Goal: Task Accomplishment & Management: Complete application form

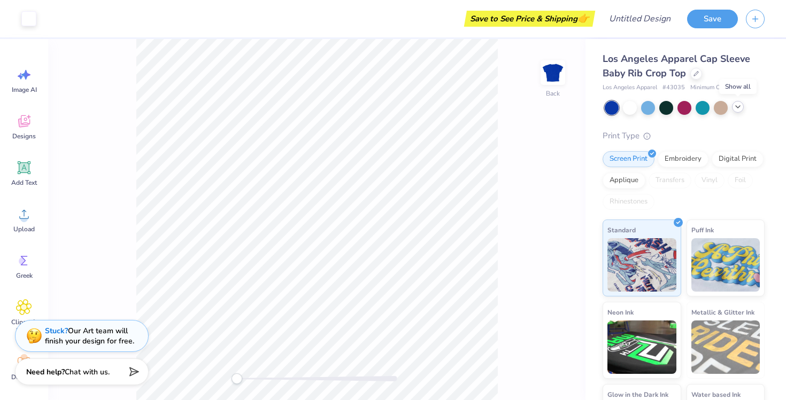
click at [741, 107] on div at bounding box center [738, 107] width 12 height 12
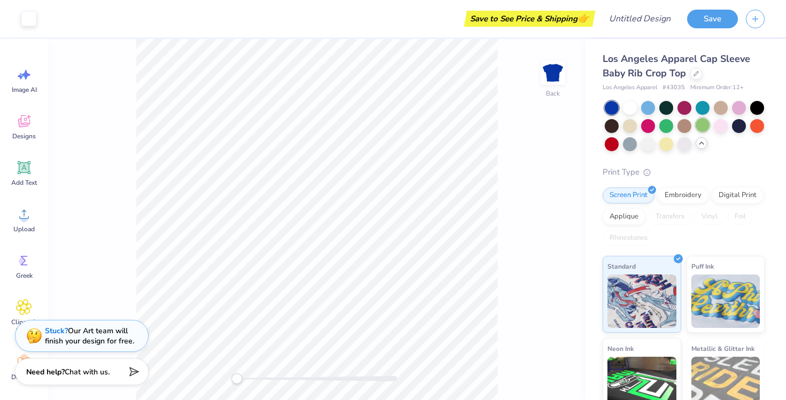
click at [698, 124] on div at bounding box center [702, 125] width 14 height 14
click at [753, 106] on div at bounding box center [757, 107] width 14 height 14
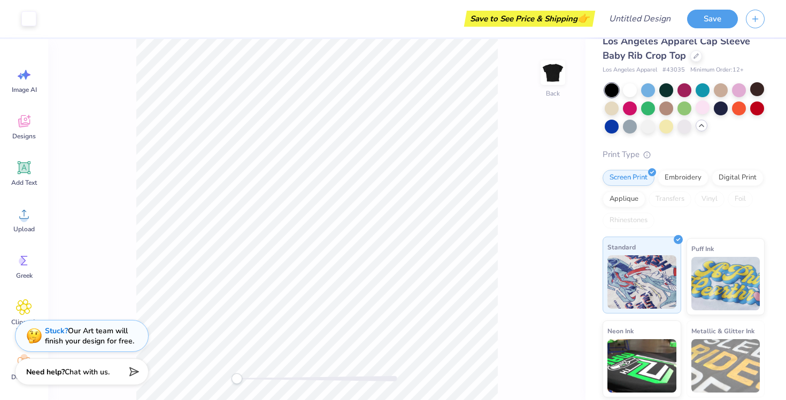
scroll to position [20, 0]
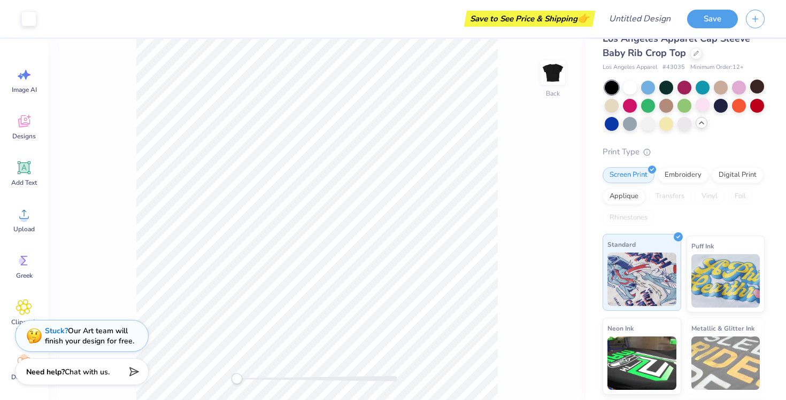
click at [661, 240] on div "Standard" at bounding box center [641, 272] width 79 height 77
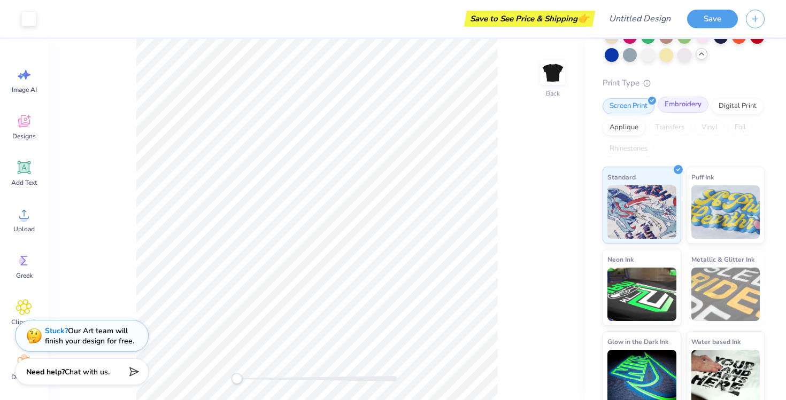
click at [687, 106] on div "Embroidery" at bounding box center [682, 105] width 51 height 16
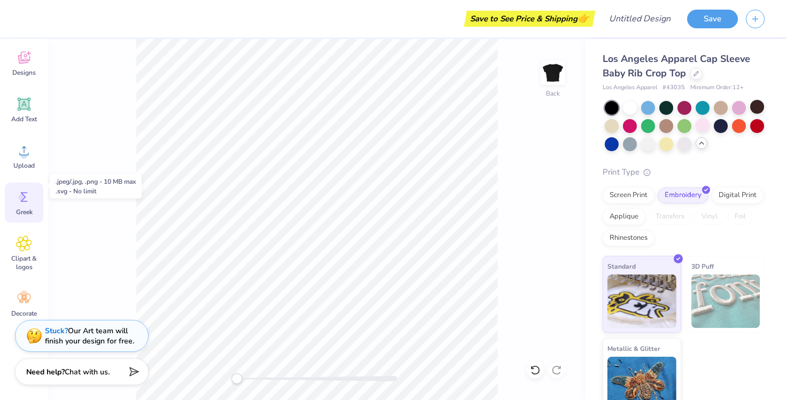
scroll to position [68, 0]
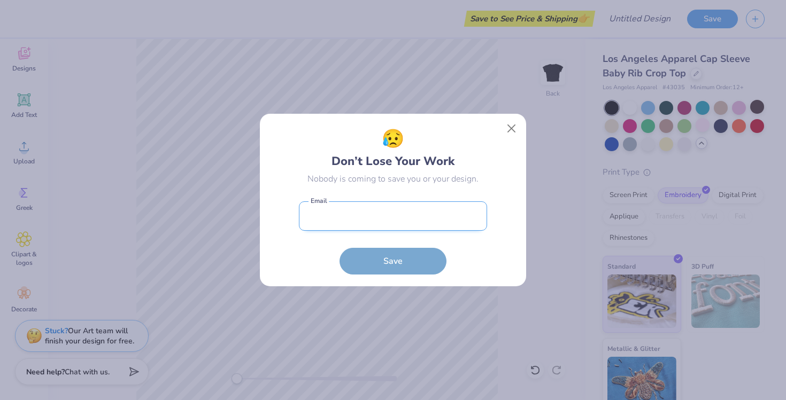
click at [431, 219] on input "email" at bounding box center [393, 216] width 188 height 29
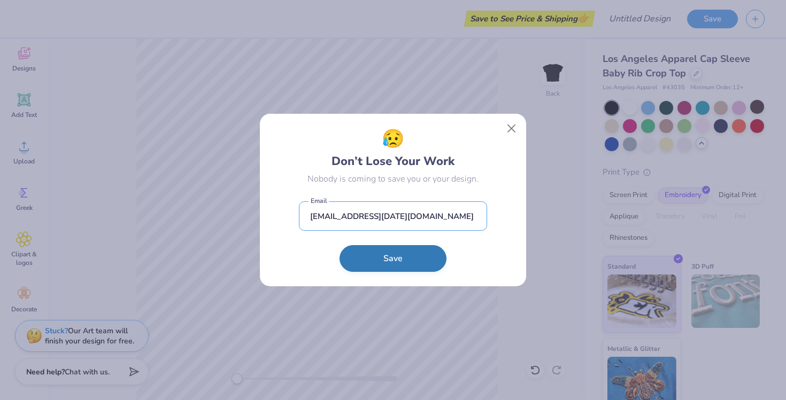
type input "[EMAIL_ADDRESS][DATE][DOMAIN_NAME]"
click at [405, 258] on button "Save" at bounding box center [392, 258] width 107 height 27
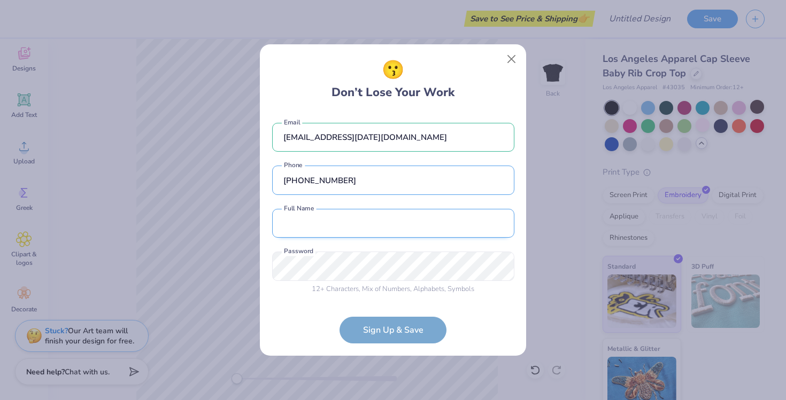
type input "[PHONE_NUMBER]"
type input "[PERSON_NAME]"
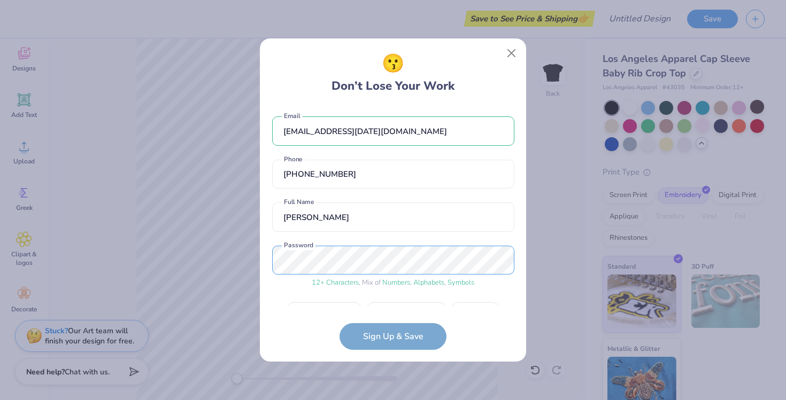
scroll to position [28, 0]
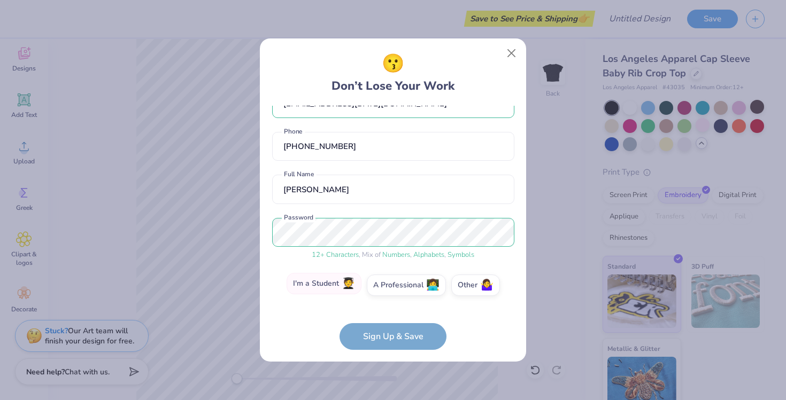
click at [339, 286] on label "I'm a Student 🧑‍🎓" at bounding box center [323, 283] width 75 height 21
click at [390, 312] on input "I'm a Student 🧑‍🎓" at bounding box center [393, 315] width 7 height 7
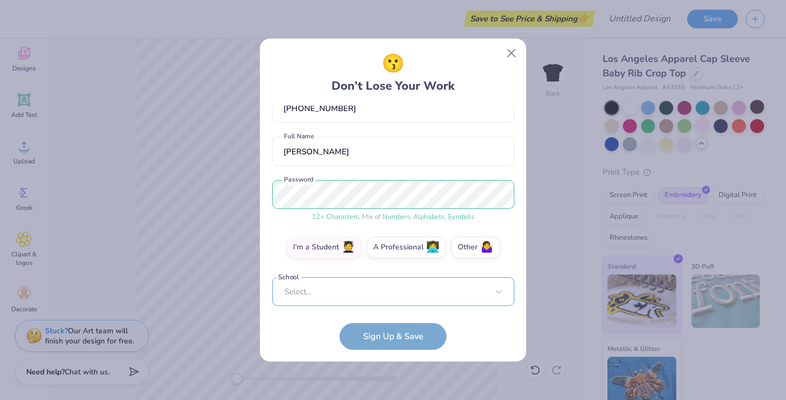
click at [360, 299] on div "Select..." at bounding box center [393, 291] width 242 height 29
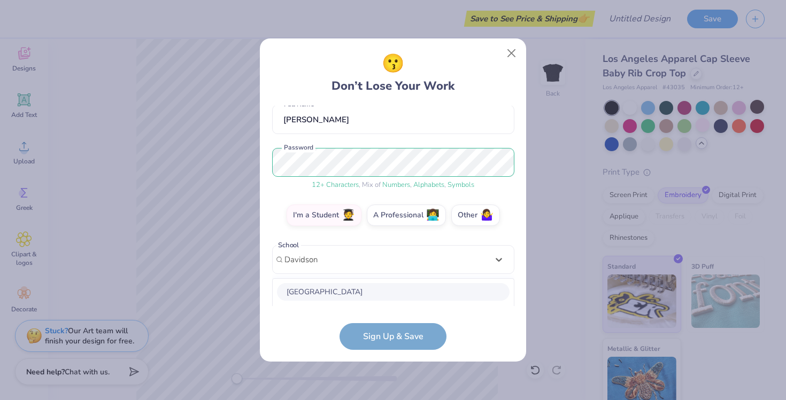
scroll to position [231, 0]
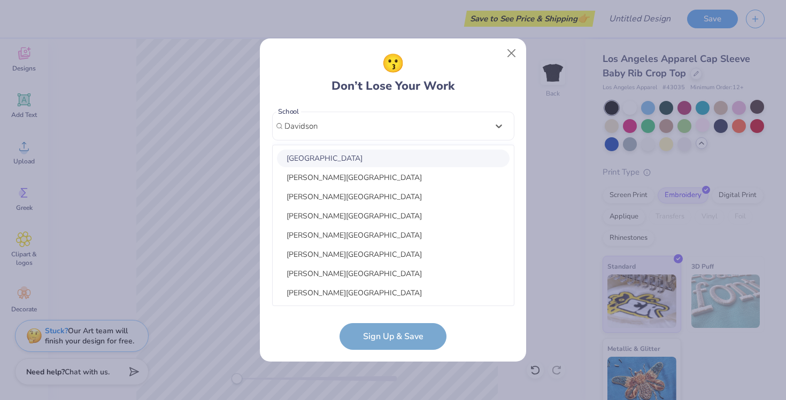
click at [322, 156] on div "[GEOGRAPHIC_DATA]" at bounding box center [393, 159] width 233 height 18
type input "Davidson"
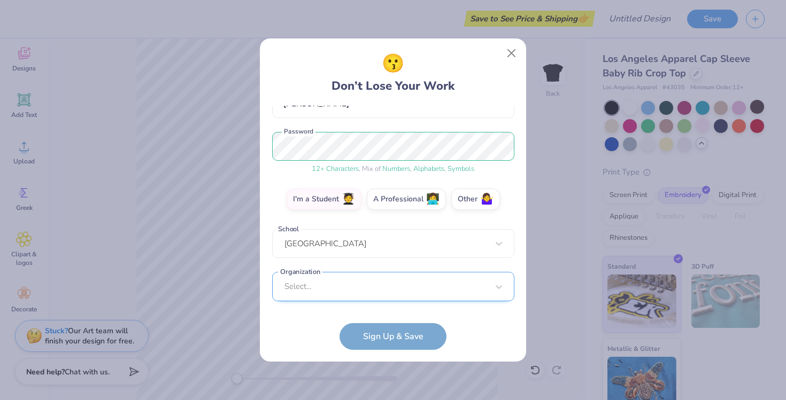
click at [340, 289] on div "Select..." at bounding box center [393, 286] width 242 height 29
click at [440, 131] on div "[EMAIL_ADDRESS][DATE][DOMAIN_NAME] Email [PHONE_NUMBER] Phone [PERSON_NAME] N F…" at bounding box center [393, 206] width 242 height 200
click at [363, 333] on form "[EMAIL_ADDRESS][DATE][DOMAIN_NAME] Email [PHONE_NUMBER] Phone [PERSON_NAME] N F…" at bounding box center [393, 228] width 242 height 244
click at [458, 288] on div "Select..." at bounding box center [393, 286] width 242 height 29
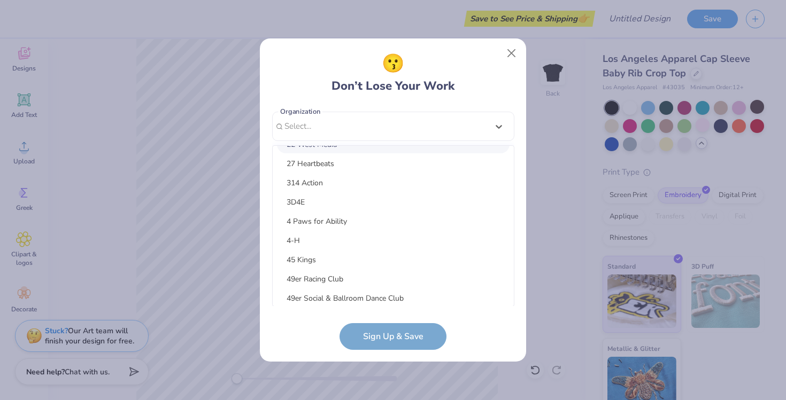
scroll to position [192, 0]
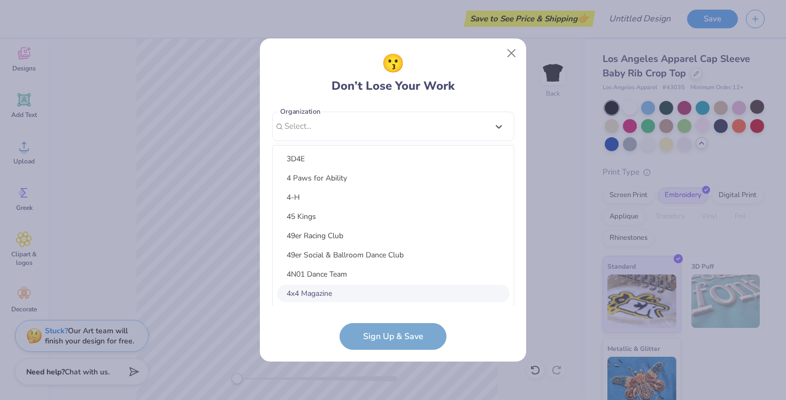
click at [376, 335] on form "[EMAIL_ADDRESS][DATE][DOMAIN_NAME] Email [PHONE_NUMBER] Phone [PERSON_NAME] N F…" at bounding box center [393, 228] width 242 height 244
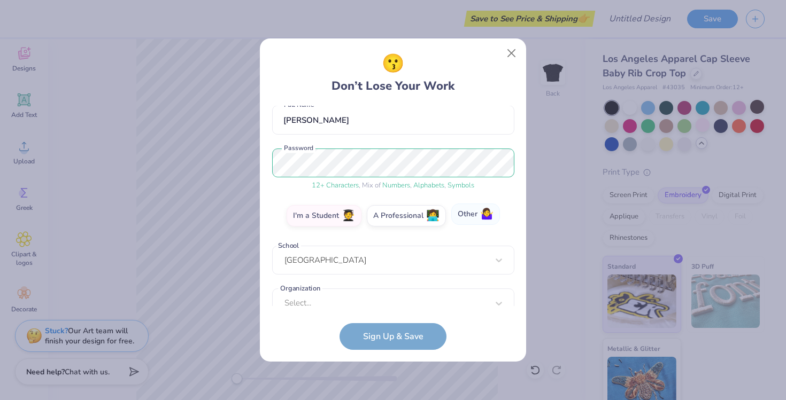
click at [468, 223] on label "Other 🤷‍♀️" at bounding box center [475, 214] width 49 height 21
click at [397, 312] on input "Other 🤷‍♀️" at bounding box center [393, 315] width 7 height 7
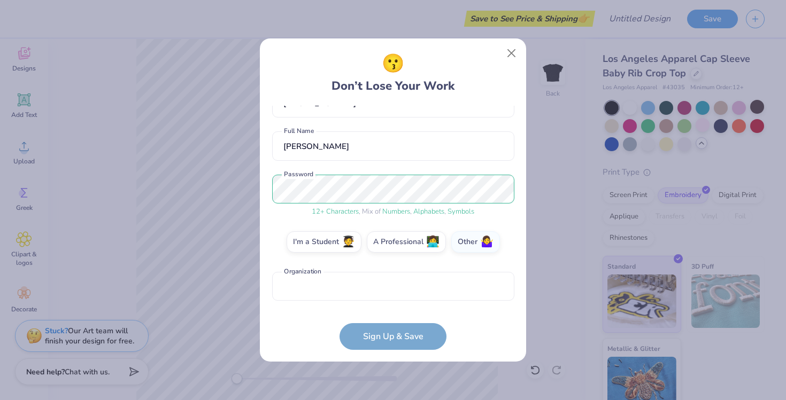
click at [368, 333] on form "[EMAIL_ADDRESS][DATE][DOMAIN_NAME] Email [PHONE_NUMBER] Phone [PERSON_NAME] N F…" at bounding box center [393, 228] width 242 height 244
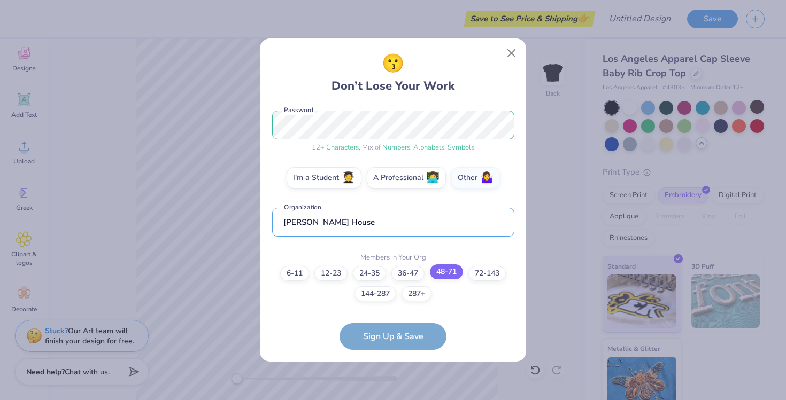
type input "[PERSON_NAME] House"
click at [456, 278] on label "48-71" at bounding box center [446, 272] width 33 height 15
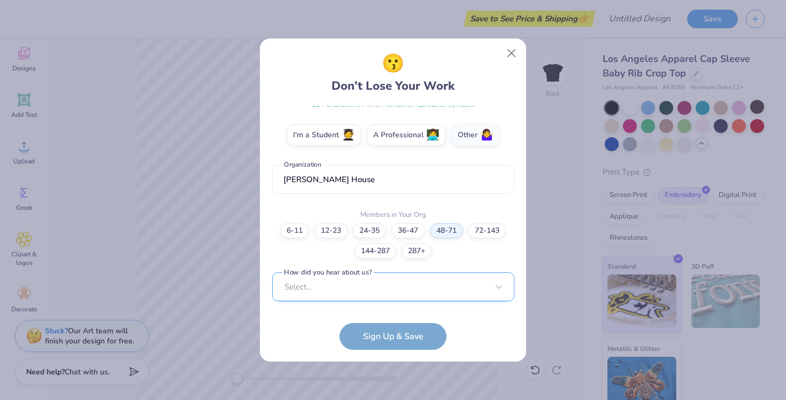
click at [391, 297] on div "Select..." at bounding box center [393, 287] width 242 height 29
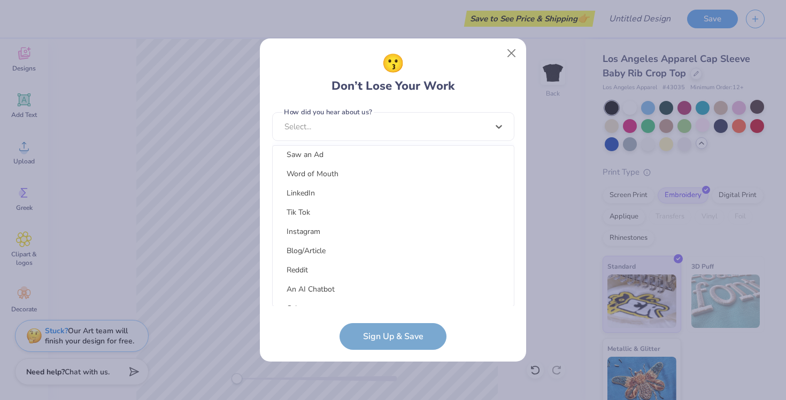
scroll to position [135, 0]
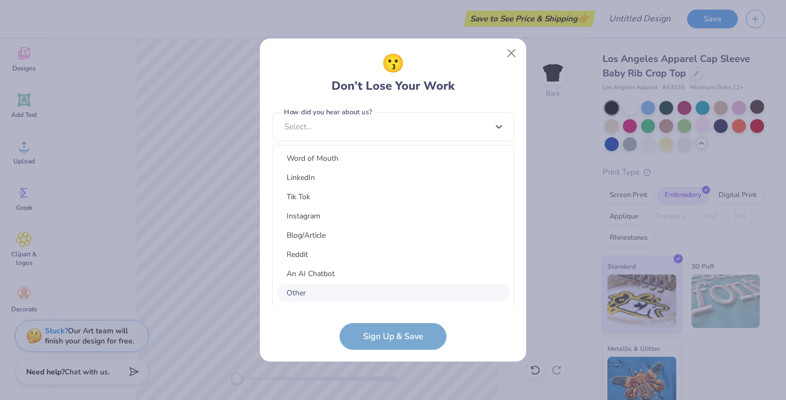
click at [305, 288] on div "Other" at bounding box center [393, 293] width 233 height 18
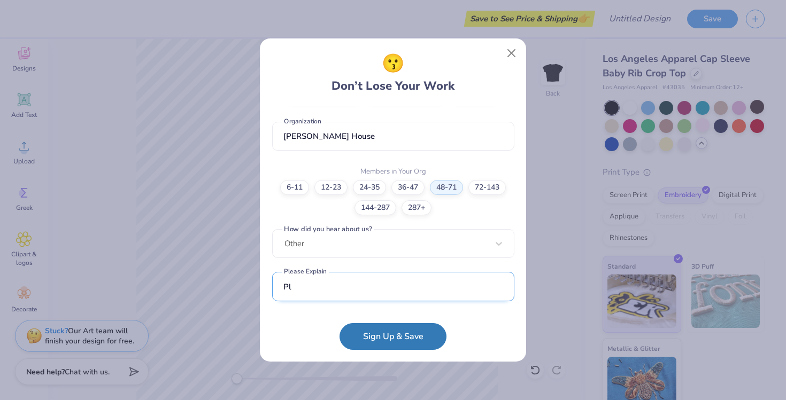
type input "P"
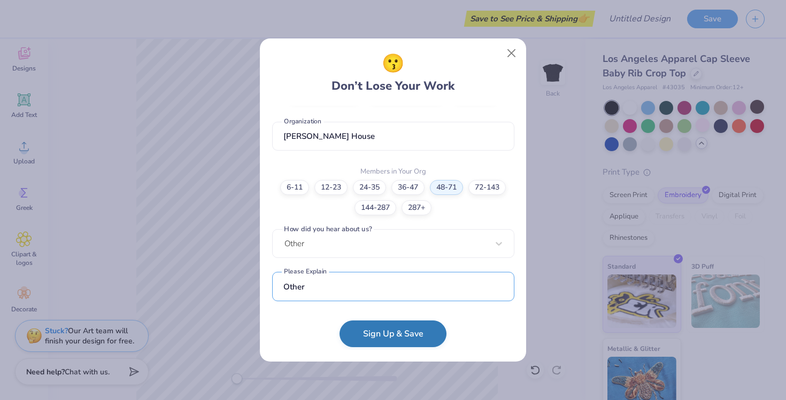
type input "Other"
click at [389, 330] on button "Sign Up & Save" at bounding box center [392, 334] width 107 height 27
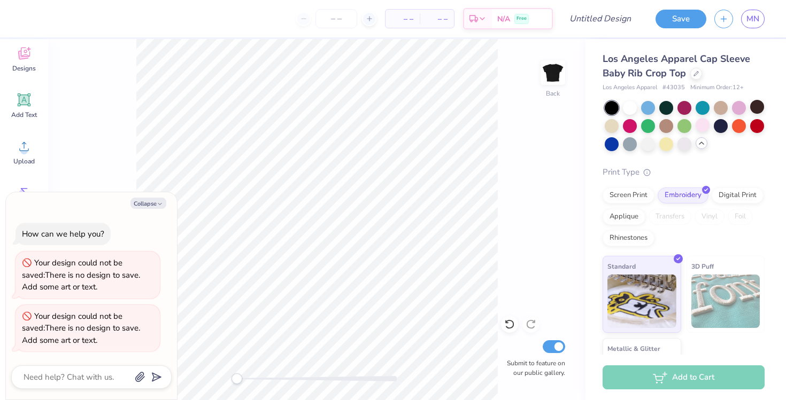
click at [97, 168] on div "Back Submit to feature on our public gallery." at bounding box center [316, 219] width 537 height 361
click at [155, 204] on button "Collapse" at bounding box center [148, 203] width 36 height 11
type textarea "x"
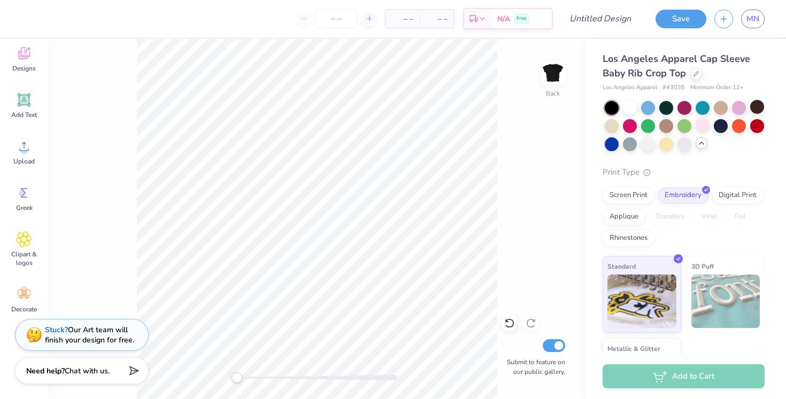
scroll to position [0, 0]
